Goal: Task Accomplishment & Management: Manage account settings

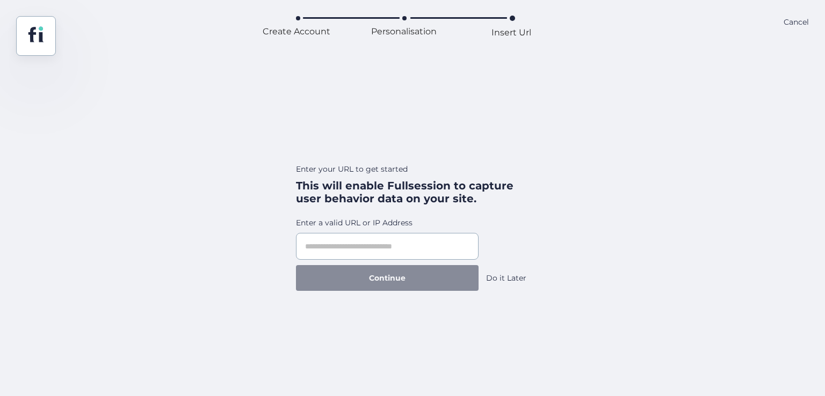
click at [503, 273] on div "Do it Later" at bounding box center [506, 278] width 40 height 12
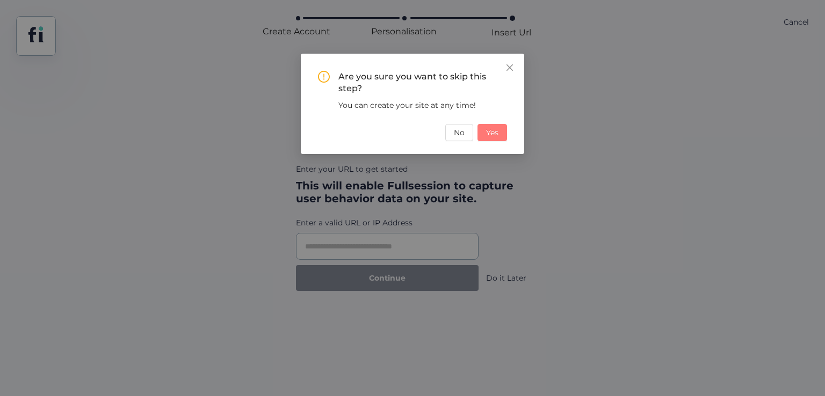
click at [494, 136] on span "Yes" at bounding box center [492, 133] width 12 height 12
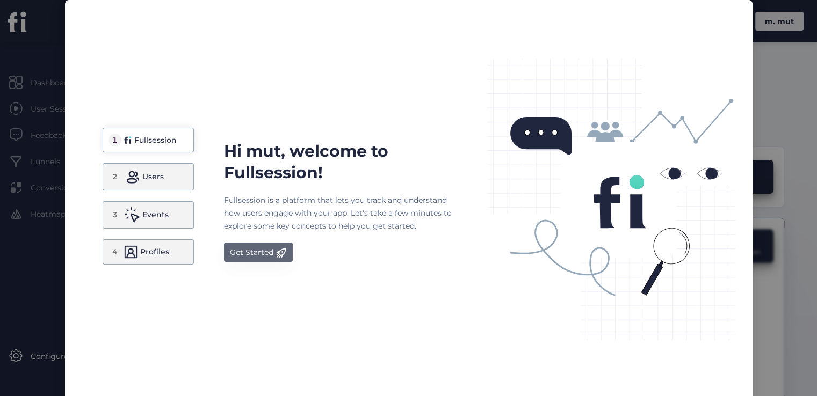
click at [242, 251] on div "Get Started" at bounding box center [251, 252] width 43 height 13
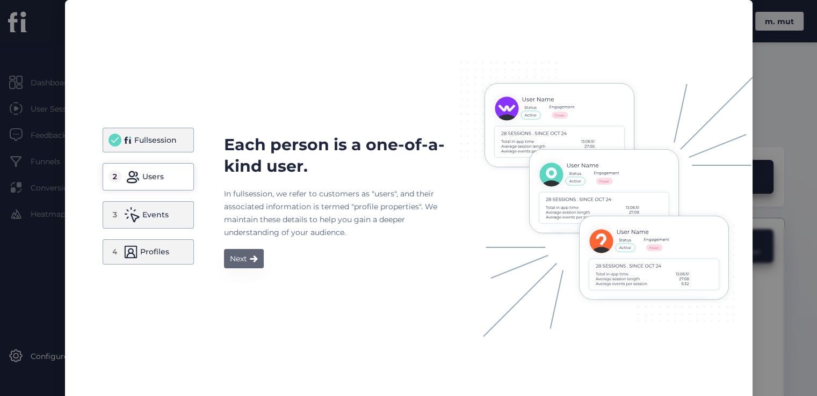
click at [238, 259] on div "Next" at bounding box center [238, 258] width 17 height 13
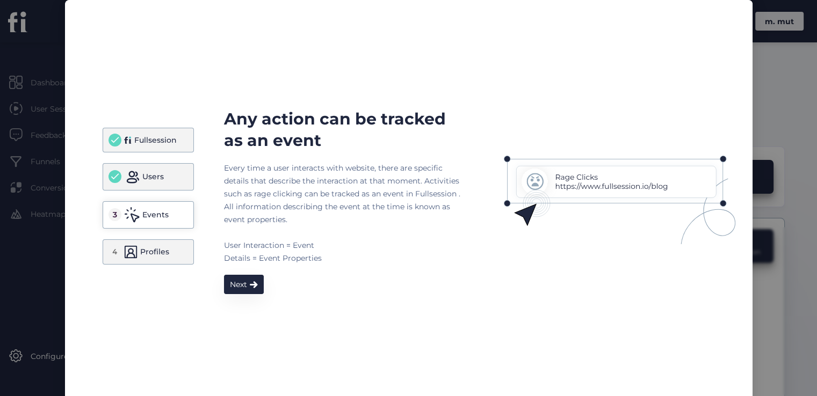
drag, startPoint x: 238, startPoint y: 281, endPoint x: 215, endPoint y: 289, distance: 25.1
click at [238, 281] on div "Next" at bounding box center [238, 284] width 17 height 13
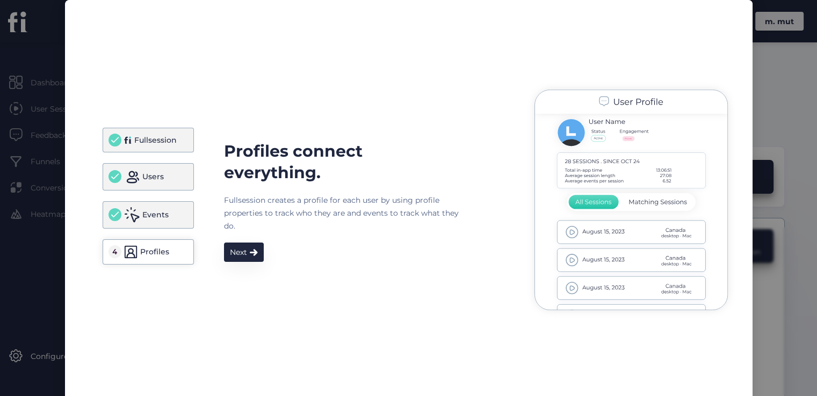
drag, startPoint x: 238, startPoint y: 252, endPoint x: 376, endPoint y: 277, distance: 140.3
click at [238, 252] on div "Next" at bounding box center [238, 252] width 17 height 13
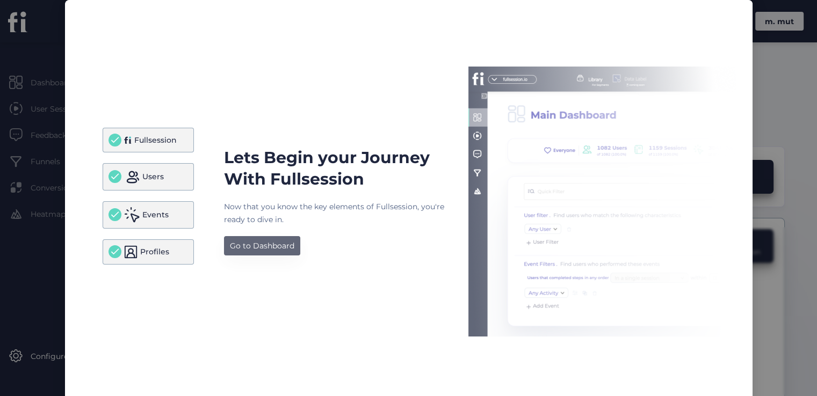
click at [262, 245] on div "Go to Dashboard" at bounding box center [262, 245] width 64 height 13
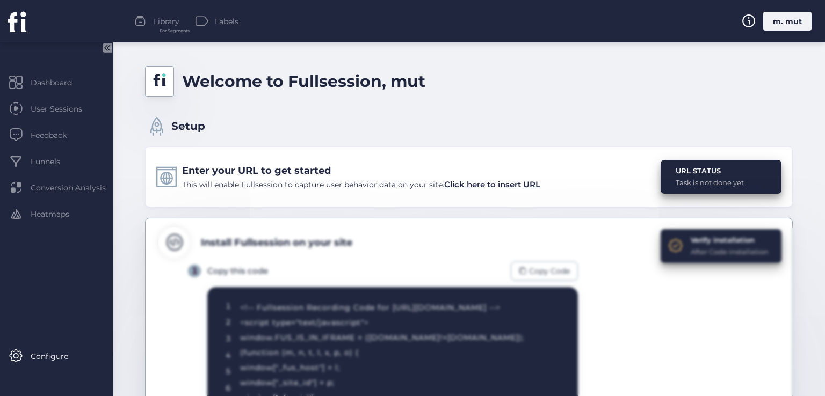
click at [793, 30] on div "m. mut" at bounding box center [787, 21] width 48 height 19
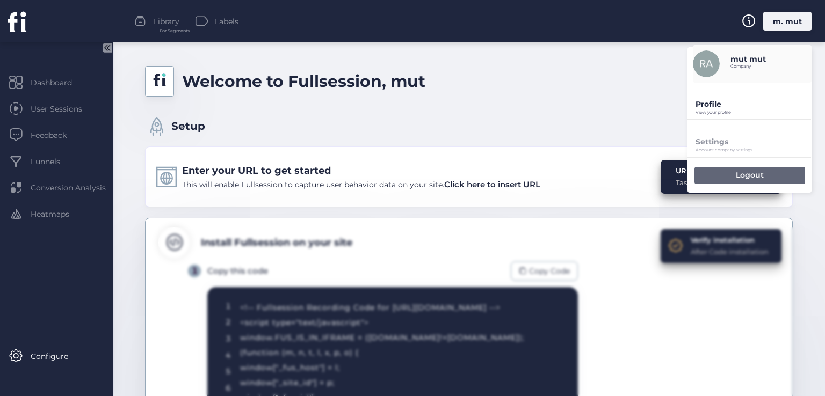
click at [745, 173] on p "Logout" at bounding box center [750, 175] width 28 height 10
